Goal: Navigation & Orientation: Find specific page/section

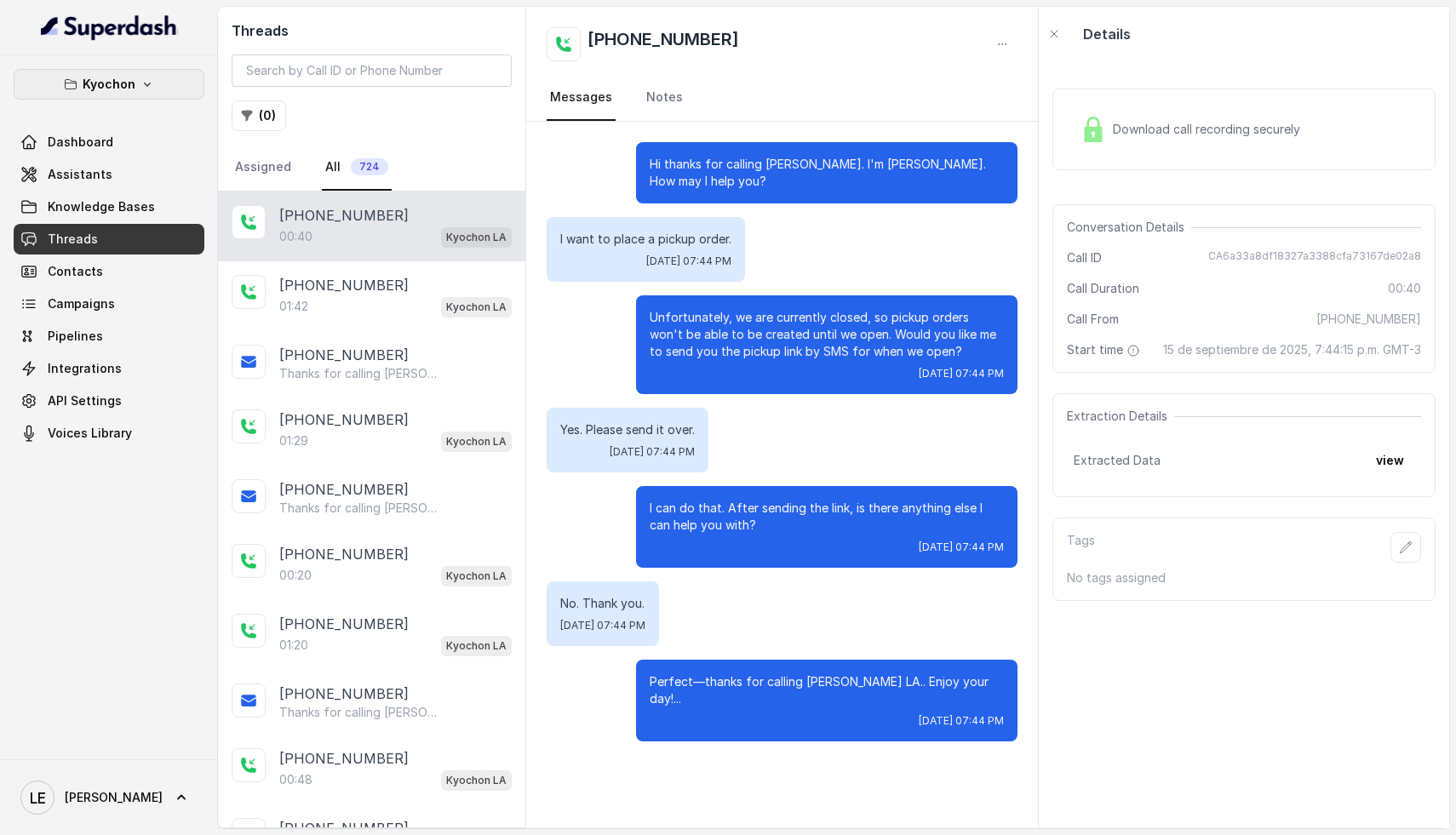
click at [173, 87] on button "Kyochon" at bounding box center [109, 84] width 191 height 31
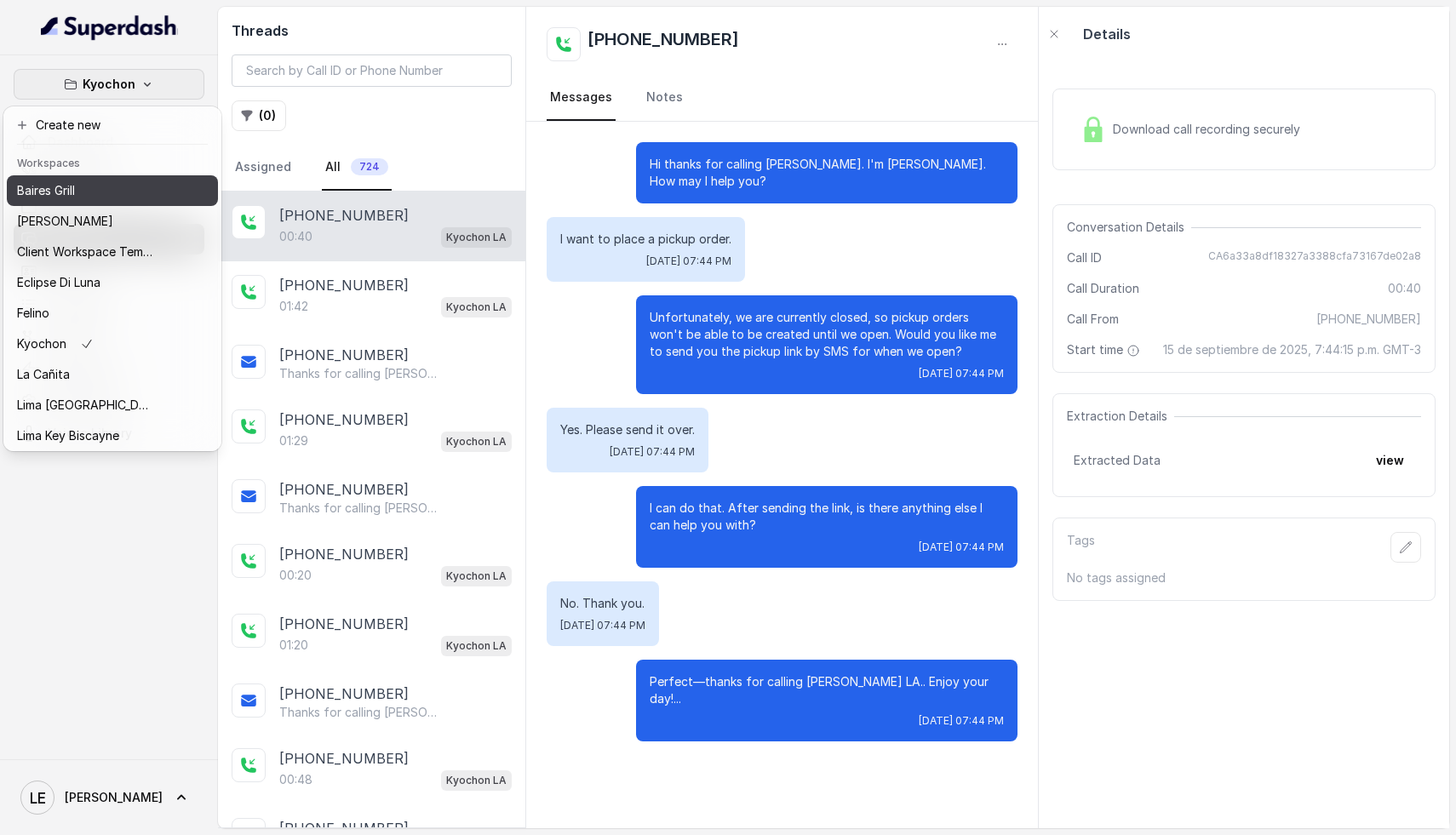
click at [103, 195] on div "Baires Grill" at bounding box center [85, 190] width 136 height 20
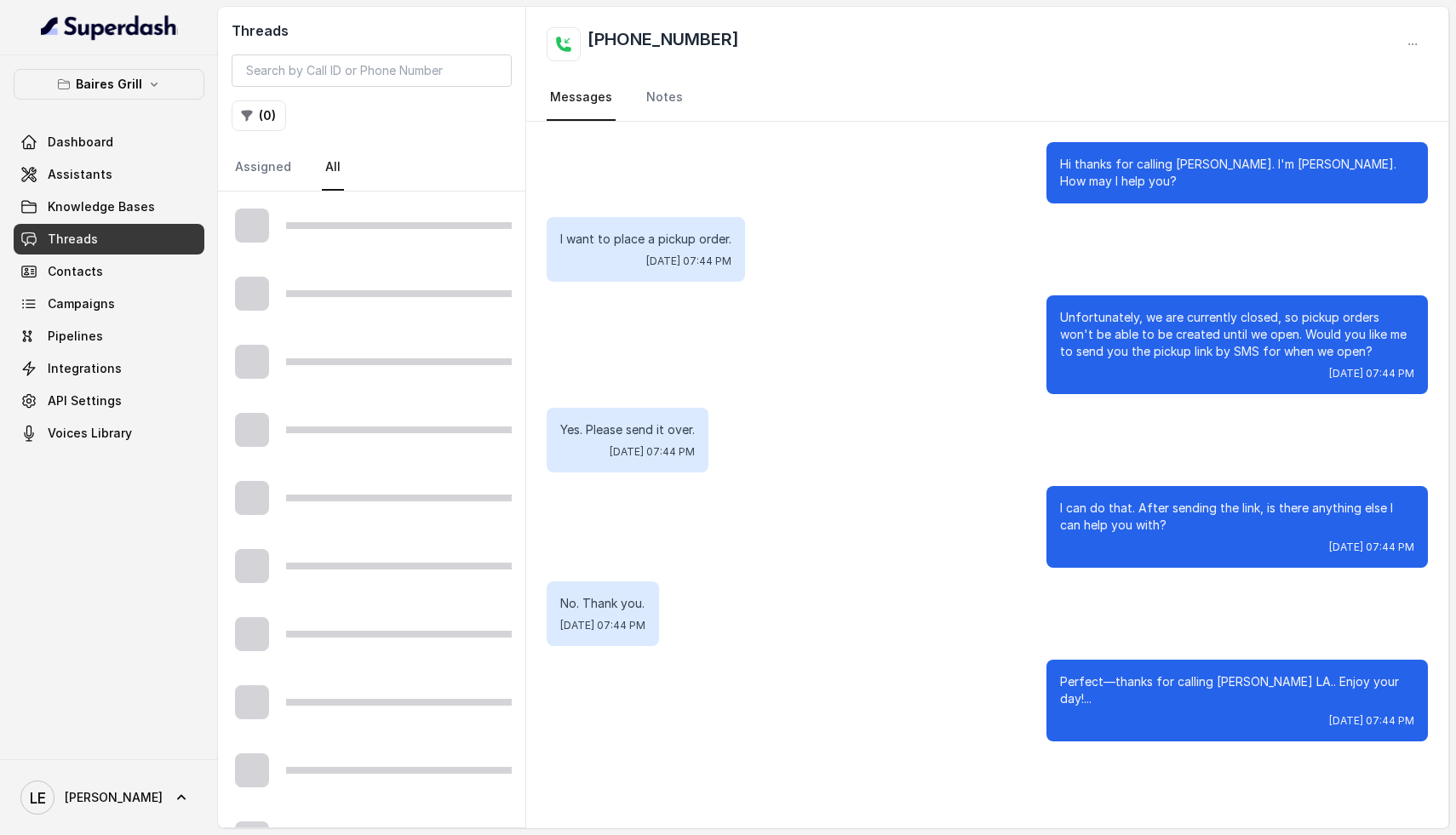
click at [96, 238] on link "Threads" at bounding box center [109, 239] width 191 height 31
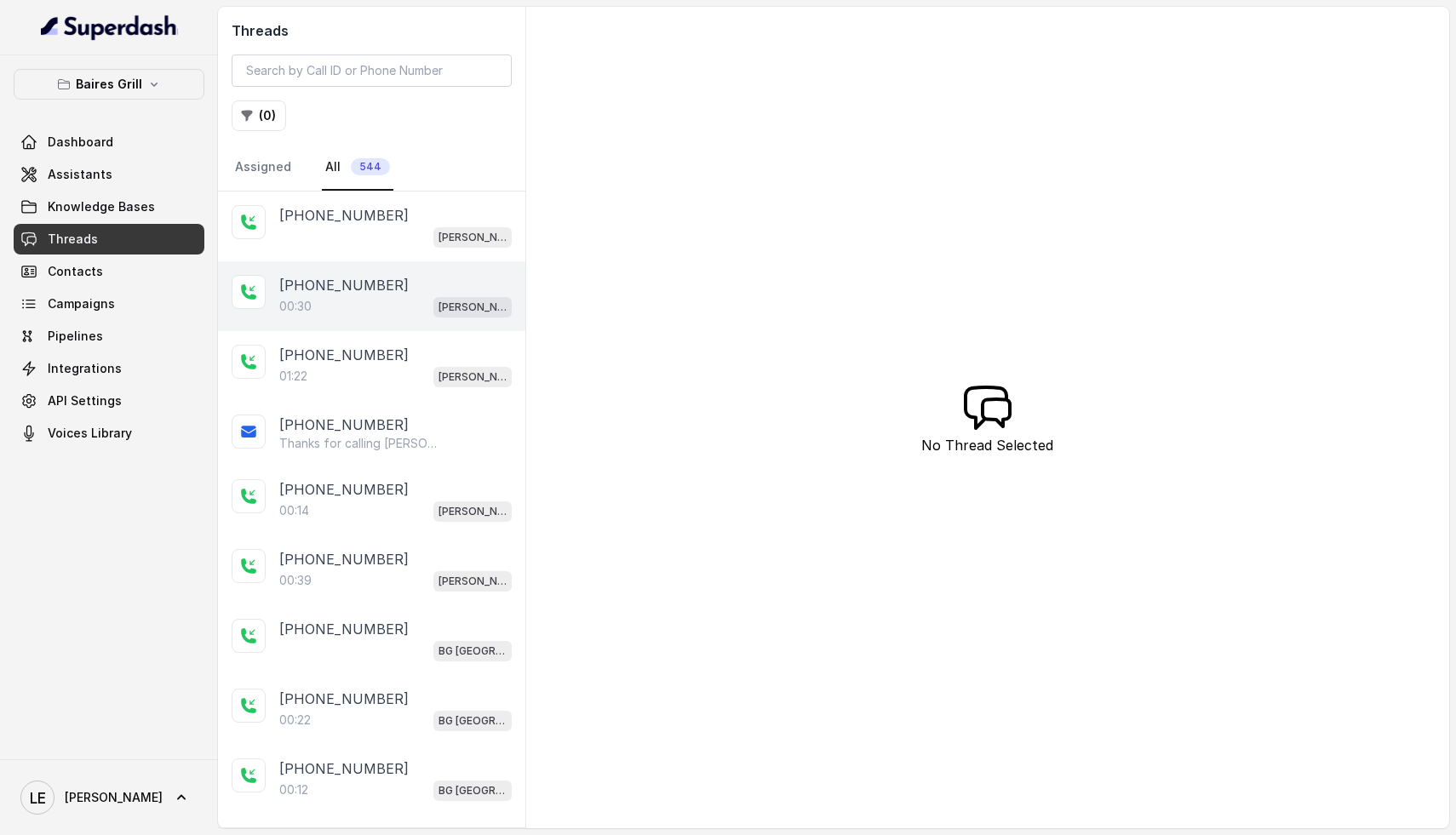
click at [369, 301] on div "00:30 [PERSON_NAME]" at bounding box center [395, 306] width 233 height 22
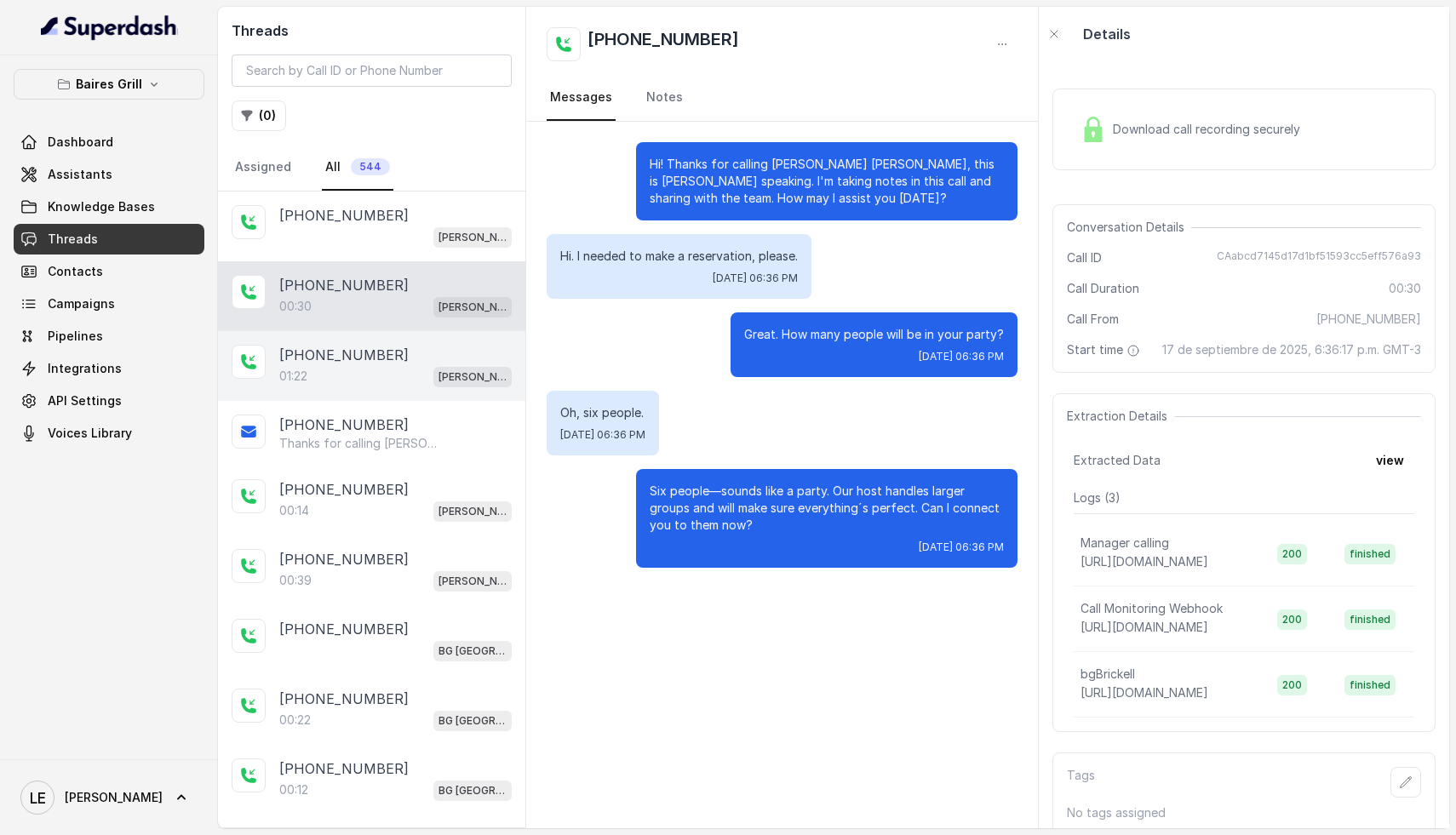
click at [395, 363] on div "[PHONE_NUMBER]" at bounding box center [395, 355] width 233 height 20
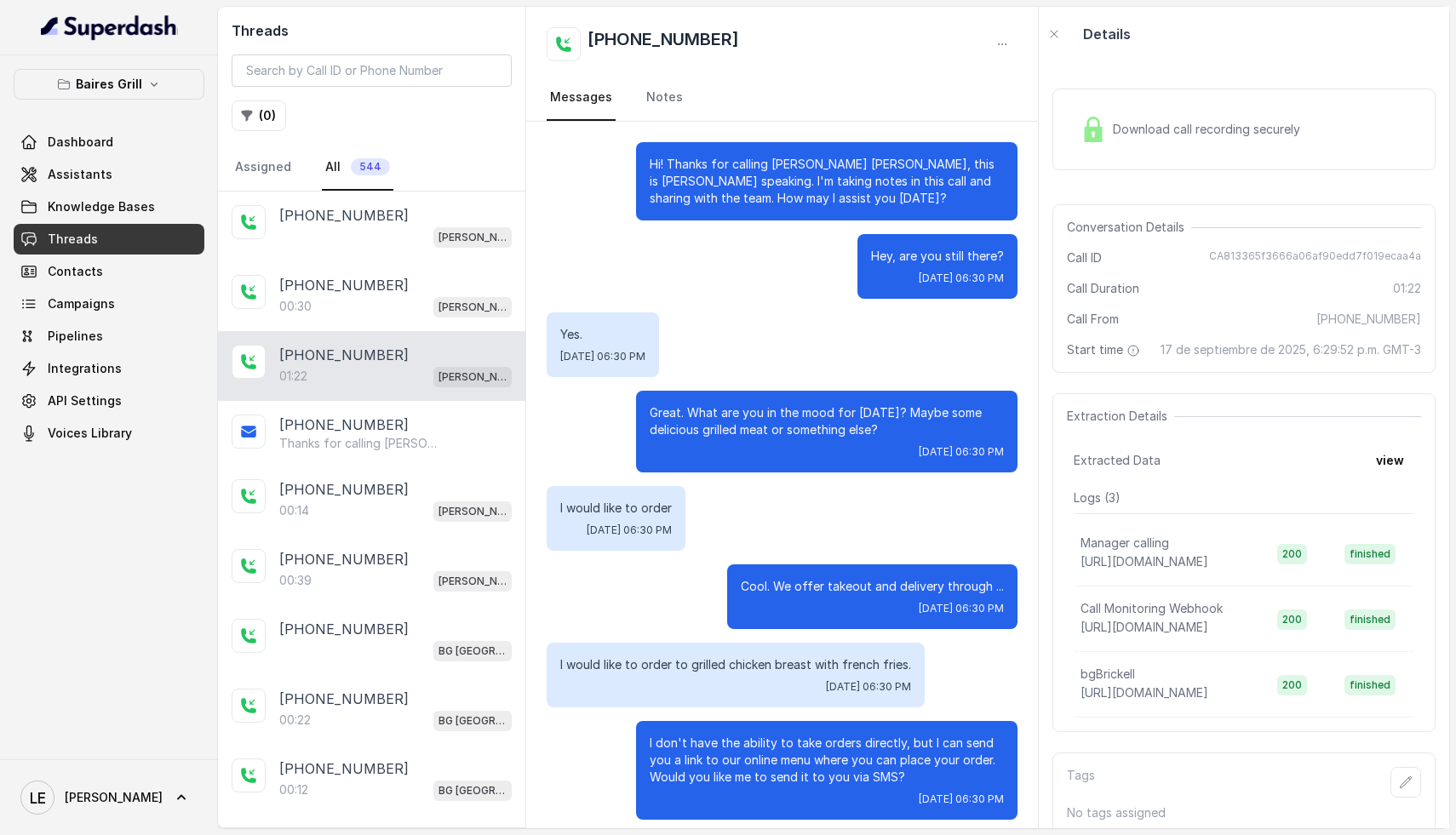
scroll to position [420, 0]
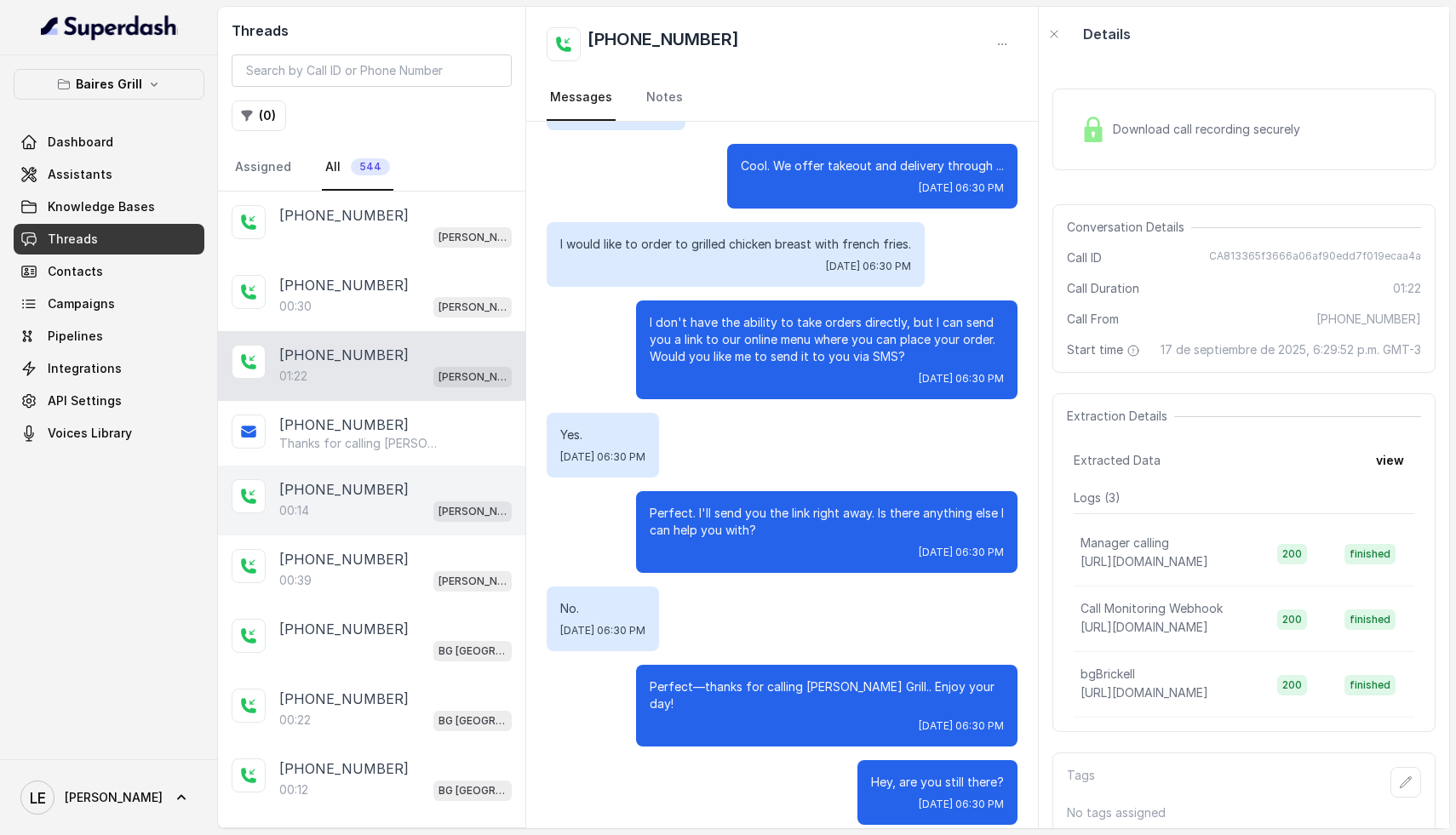
click at [413, 505] on div "00:14 [PERSON_NAME]" at bounding box center [395, 510] width 233 height 22
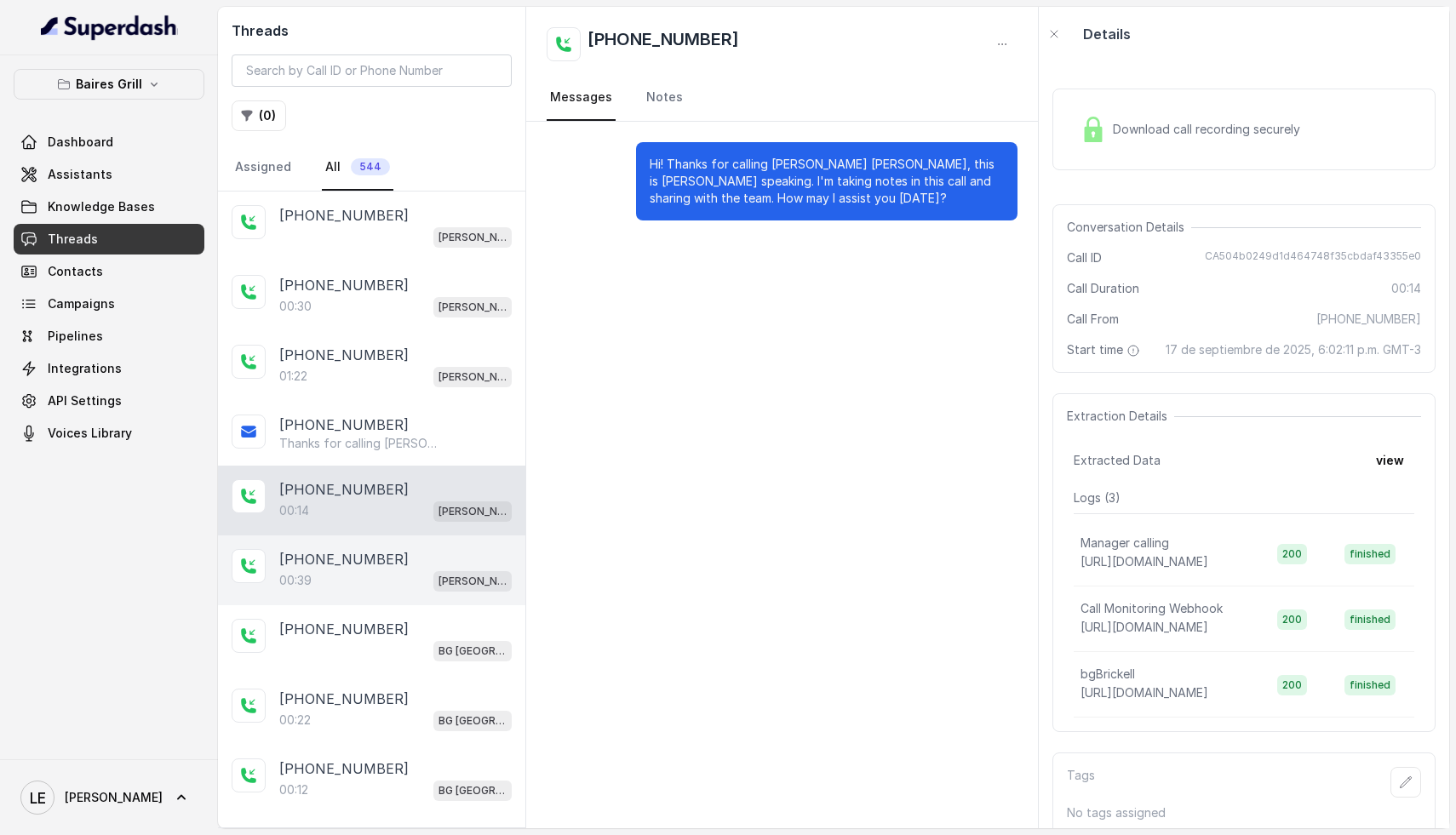
click at [433, 592] on div "[PHONE_NUMBER]:39 [PERSON_NAME]" at bounding box center [371, 570] width 307 height 70
